Goal: Check status: Check status

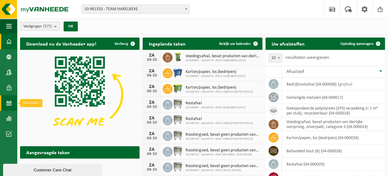
click at [13, 102] on link "Kalender" at bounding box center [8, 103] width 17 height 15
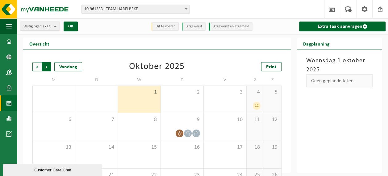
click at [36, 67] on span "Vorige" at bounding box center [36, 66] width 9 height 9
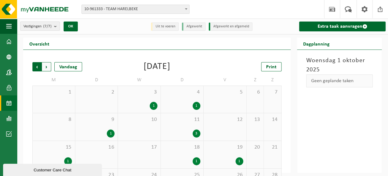
click at [47, 67] on span "Volgende" at bounding box center [46, 66] width 9 height 9
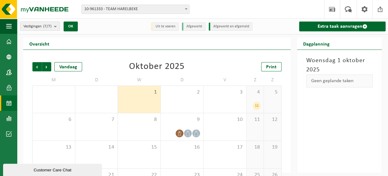
click at [258, 106] on div "11" at bounding box center [257, 106] width 8 height 8
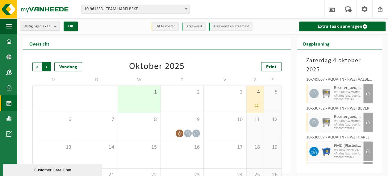
click at [39, 67] on span "Vorige" at bounding box center [36, 66] width 9 height 9
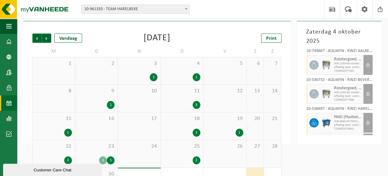
scroll to position [54, 0]
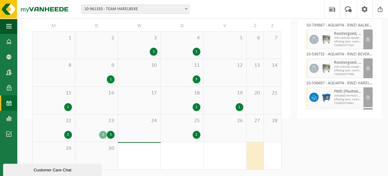
click at [111, 133] on div "5" at bounding box center [111, 135] width 8 height 8
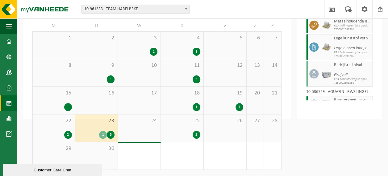
scroll to position [58, 0]
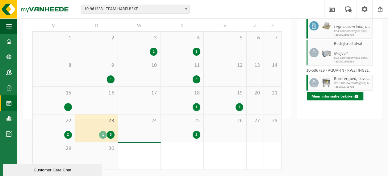
click at [336, 102] on button "Meer informatie bekijken" at bounding box center [335, 97] width 56 height 10
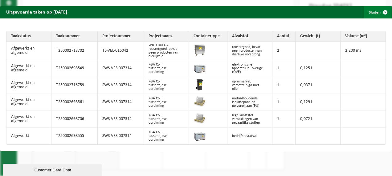
click at [382, 11] on span "button" at bounding box center [385, 12] width 12 height 12
